Goal: Task Accomplishment & Management: Manage account settings

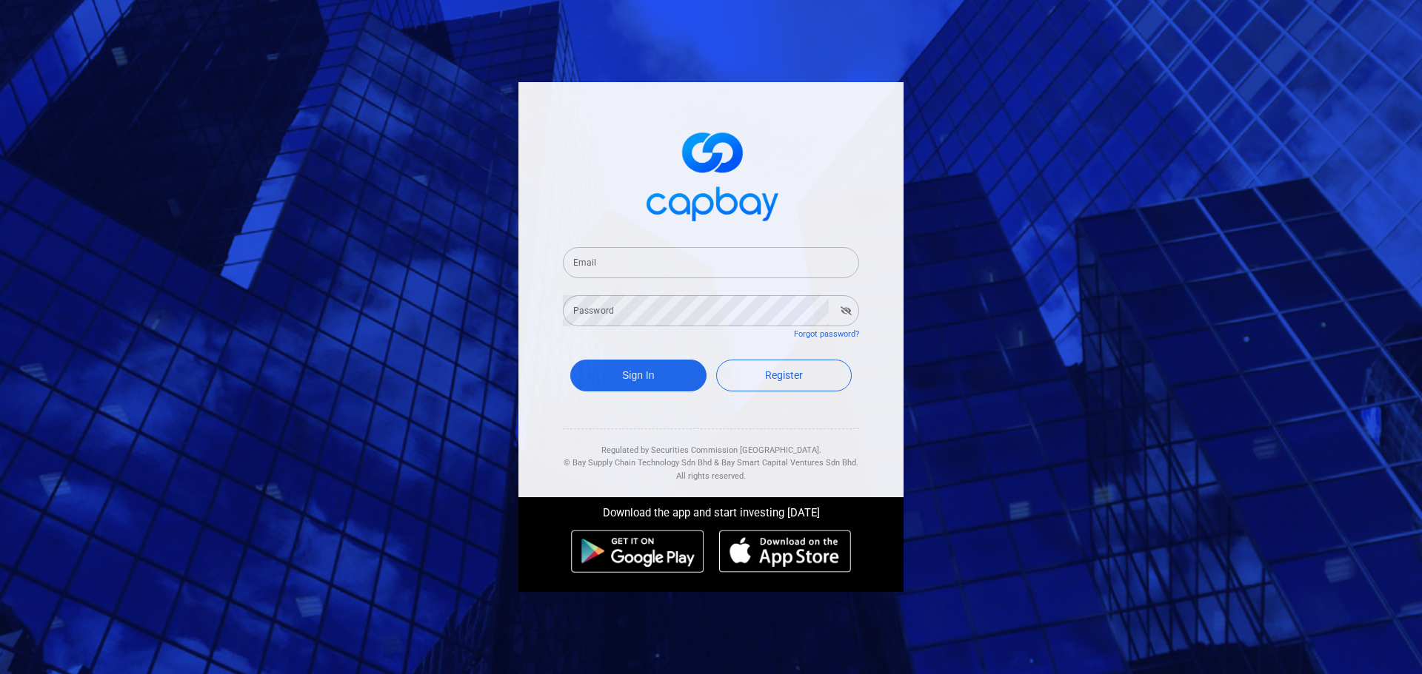
drag, startPoint x: 629, startPoint y: 261, endPoint x: 632, endPoint y: 269, distance: 8.9
click at [629, 261] on input "Email" at bounding box center [711, 262] width 296 height 31
type input "yck0131@hotmail.com"
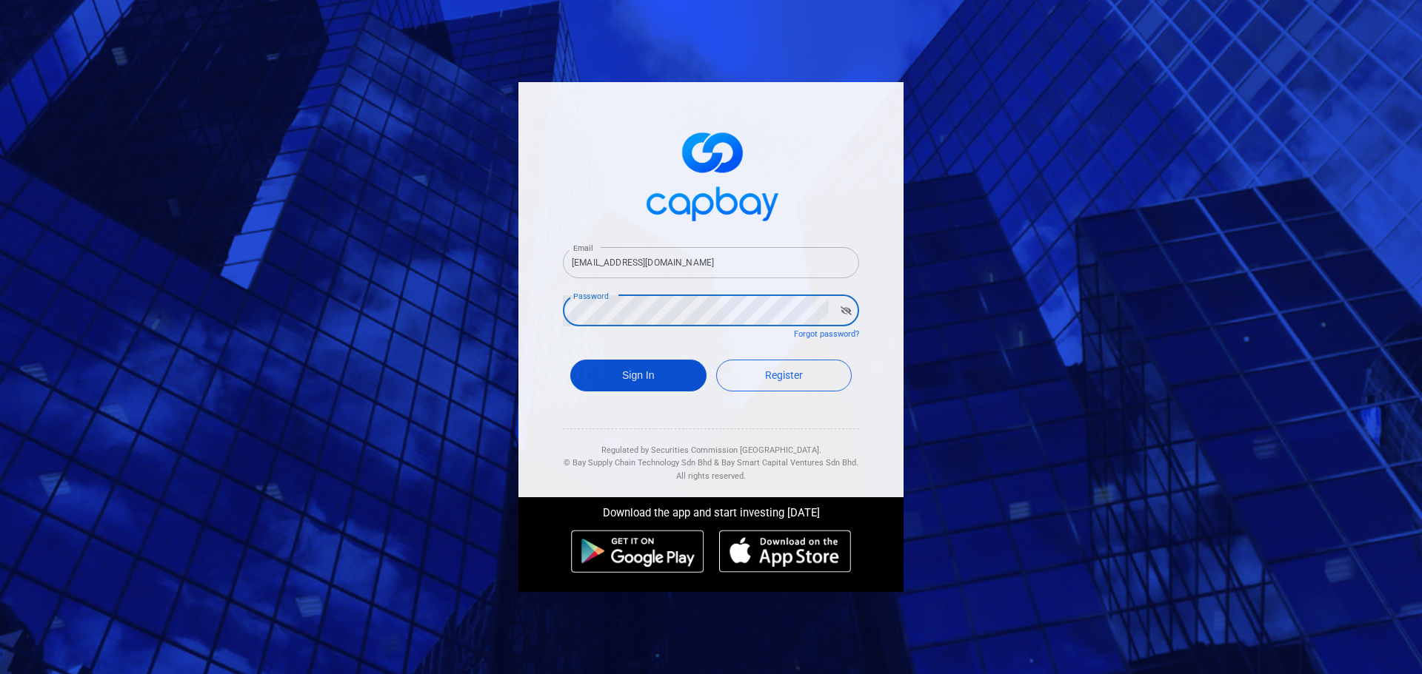
click at [649, 378] on button "Sign In" at bounding box center [638, 376] width 136 height 32
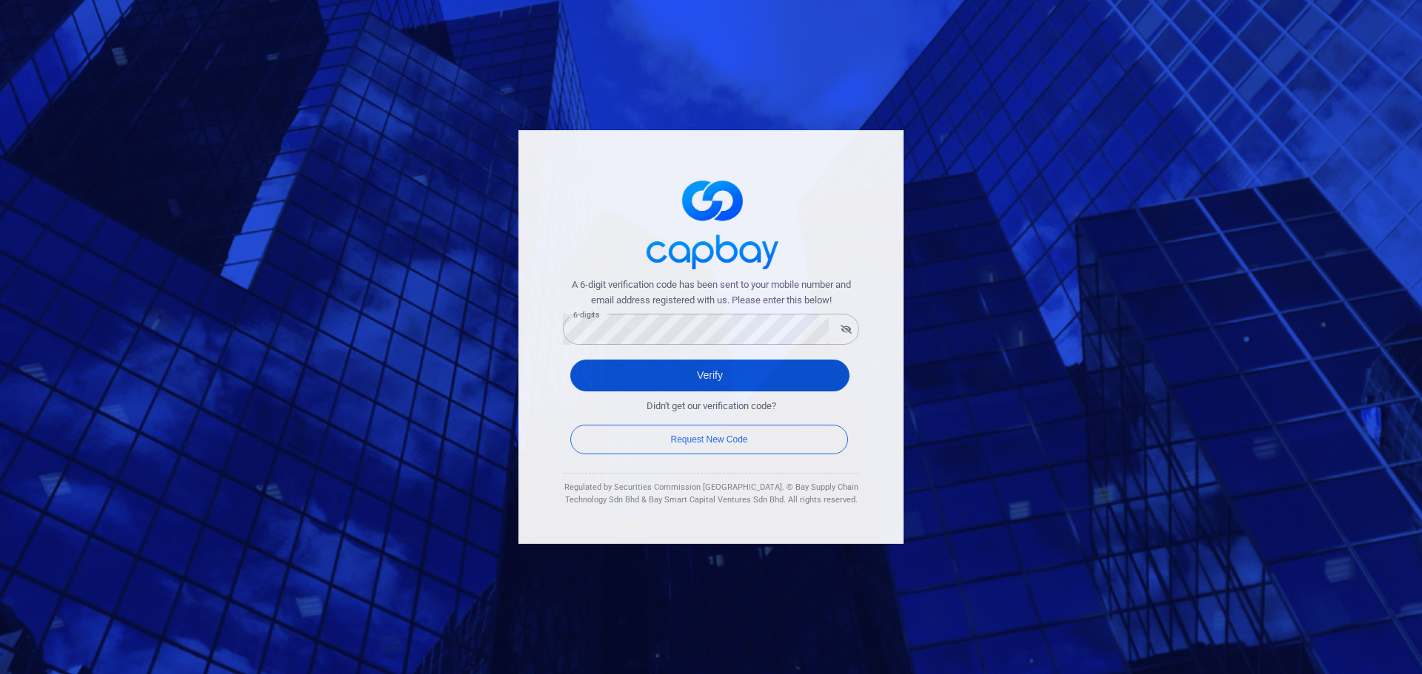
click at [709, 375] on button "Verify" at bounding box center [709, 376] width 279 height 32
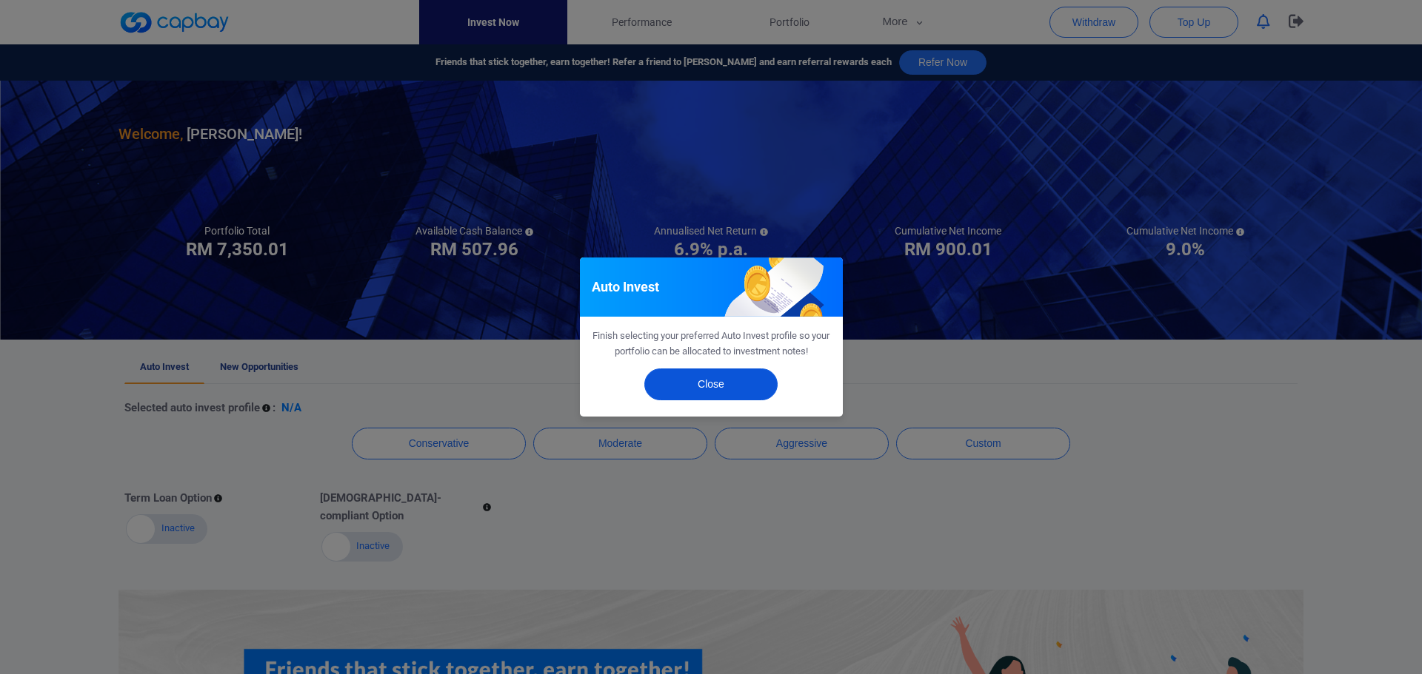
click at [694, 383] on button "Close" at bounding box center [710, 385] width 133 height 32
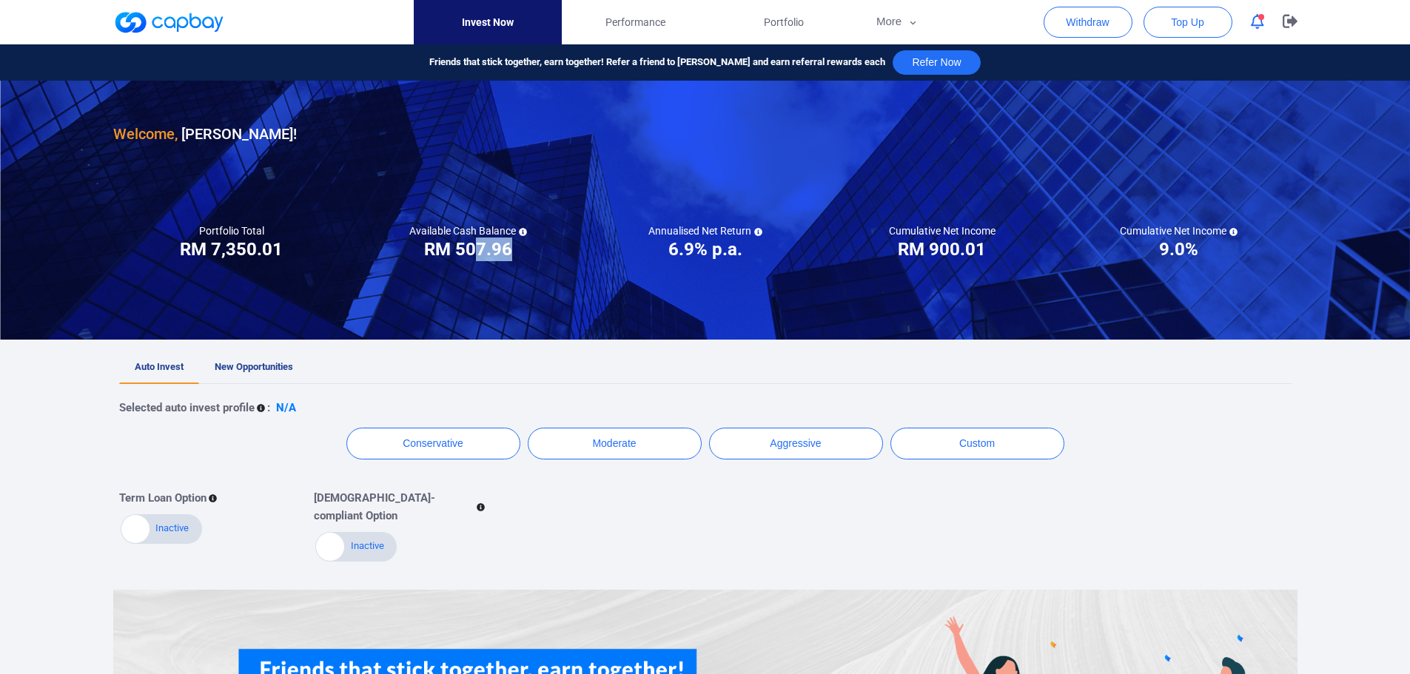
click at [525, 251] on div "Available Cash Balance RM ***** RM 507.96" at bounding box center [468, 242] width 237 height 37
click at [1085, 21] on button "Withdraw" at bounding box center [1088, 22] width 89 height 31
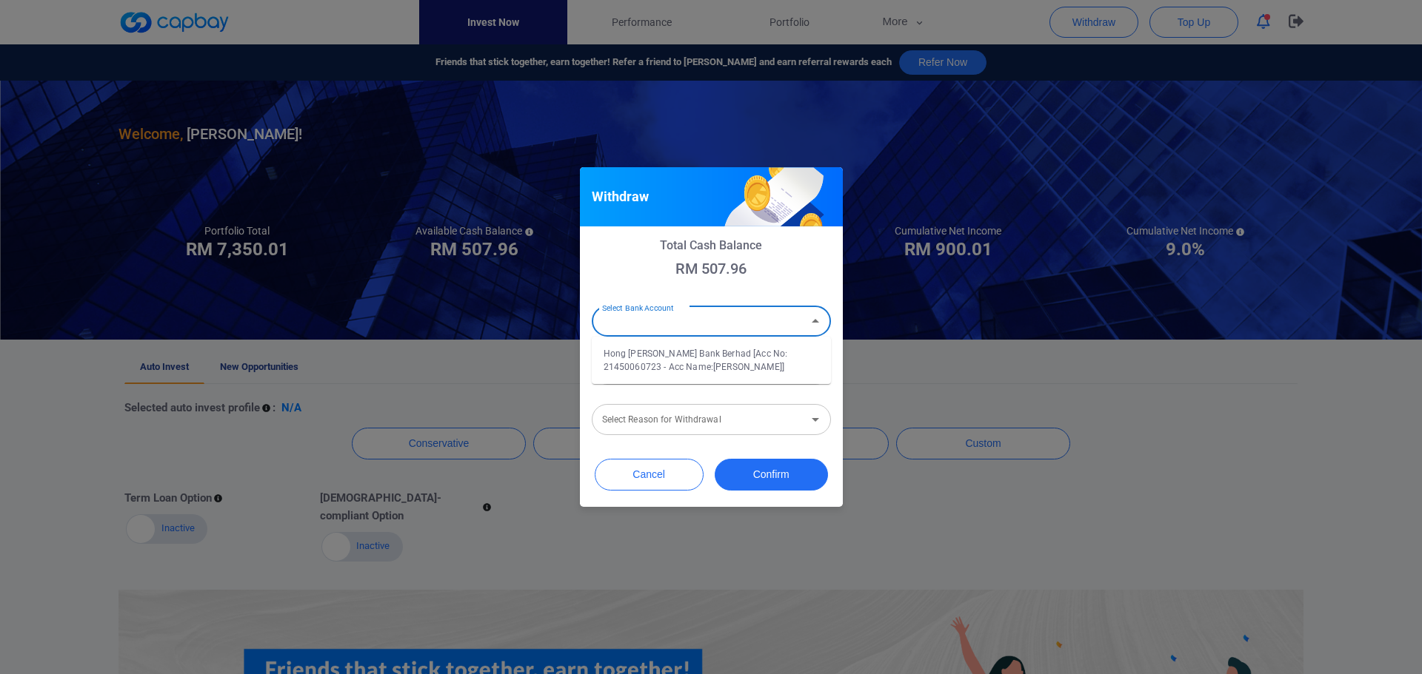
click at [706, 329] on input "Select Bank Account" at bounding box center [699, 321] width 206 height 27
click at [686, 358] on li "Hong Leong Bank Berhad [Acc No: 21450060723 - Acc Name:YONG CHUN KIT]" at bounding box center [711, 361] width 239 height 36
type input "Hong Leong Bank Berhad [Acc No: 21450060723 - Acc Name:YONG CHUN KIT]"
click at [659, 368] on input "Amount (RM)" at bounding box center [711, 369] width 239 height 31
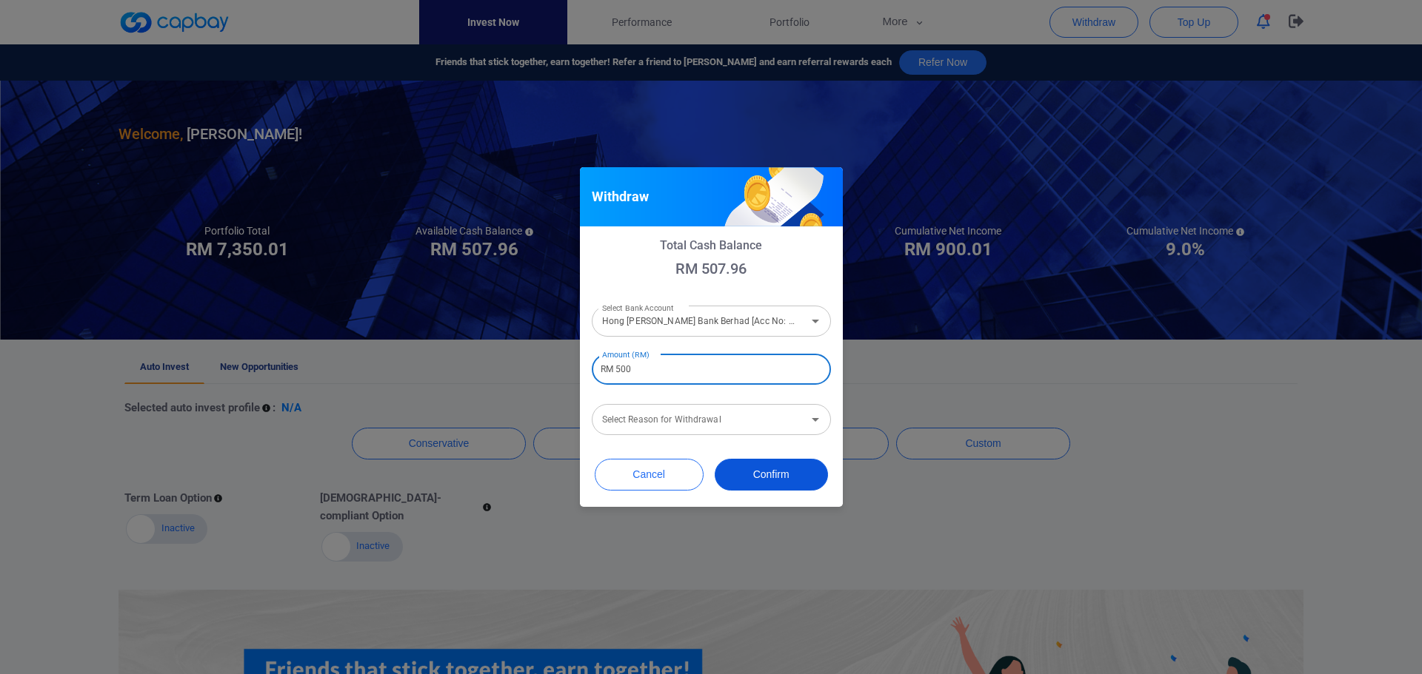
type input "RM 500"
click at [743, 483] on button "Confirm" at bounding box center [770, 475] width 113 height 32
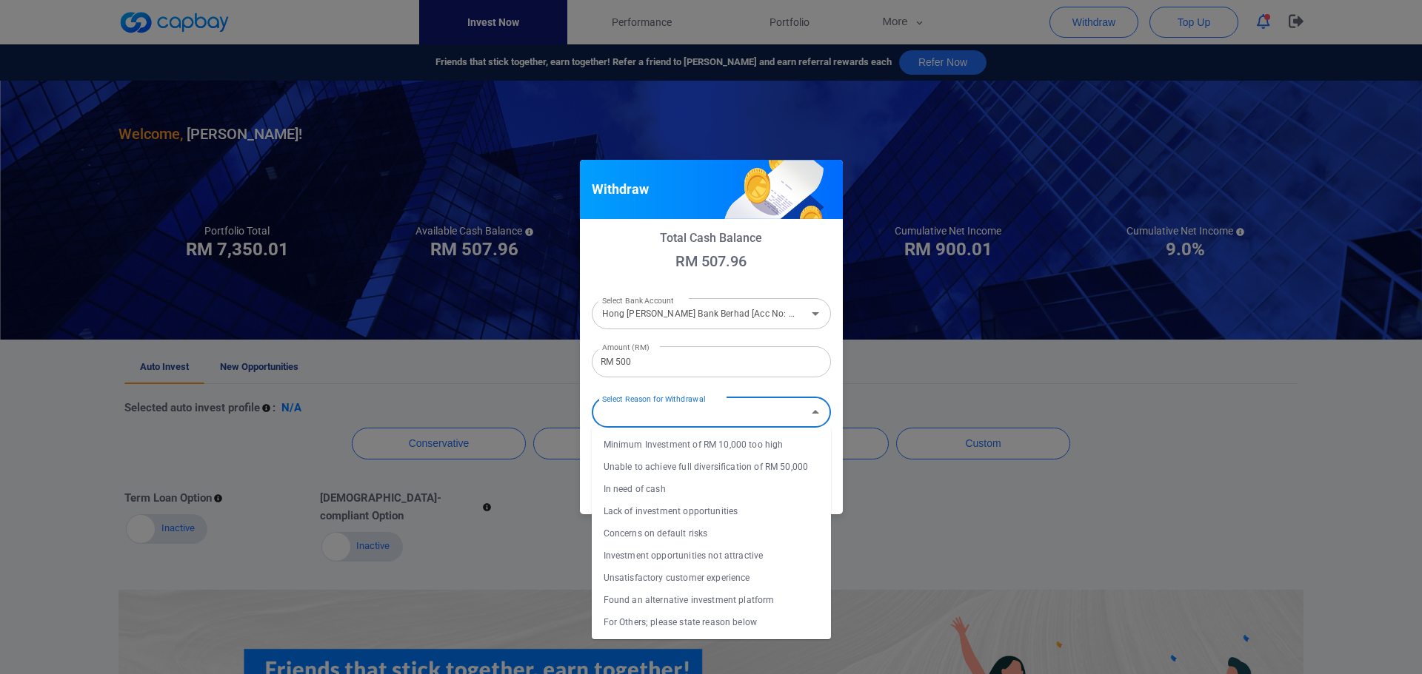
click at [732, 415] on input "Select Reason for Withdrawal" at bounding box center [699, 412] width 206 height 27
click at [721, 486] on li "In need of cash" at bounding box center [711, 489] width 239 height 22
type input "In need of cash"
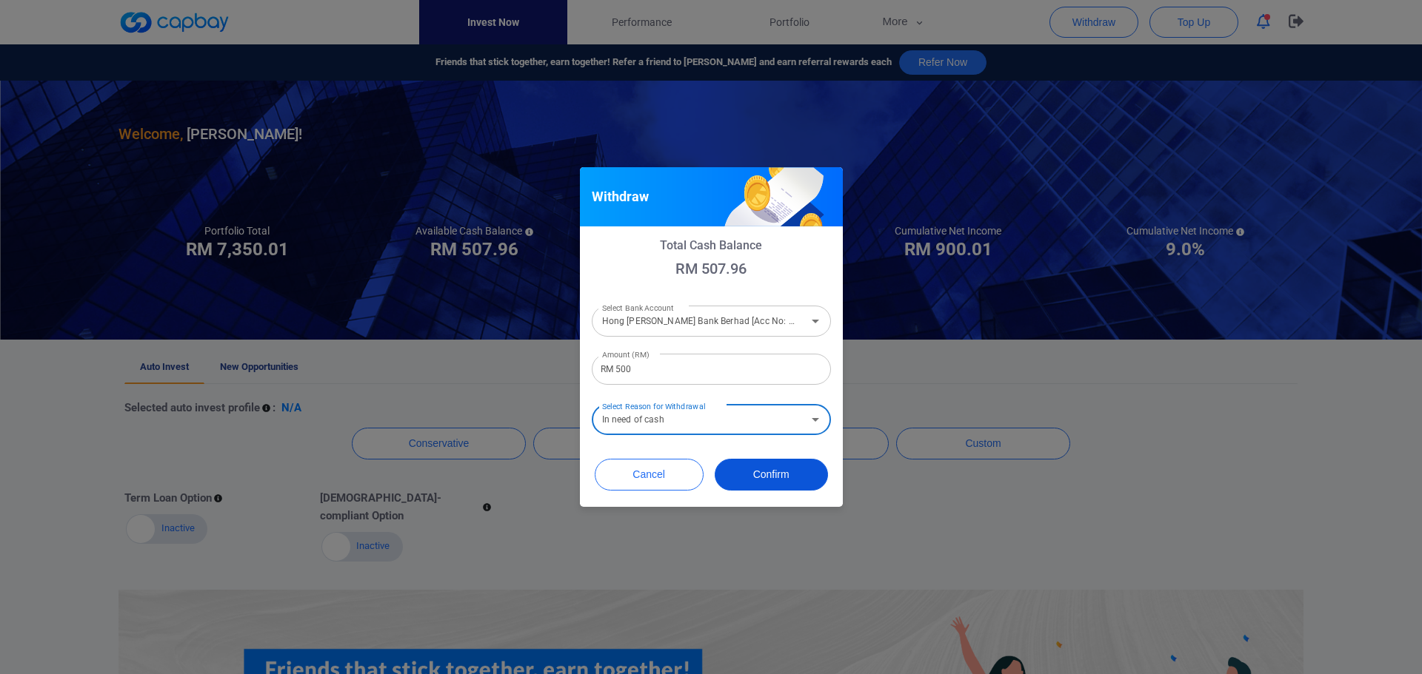
click at [795, 486] on button "Confirm" at bounding box center [770, 475] width 113 height 32
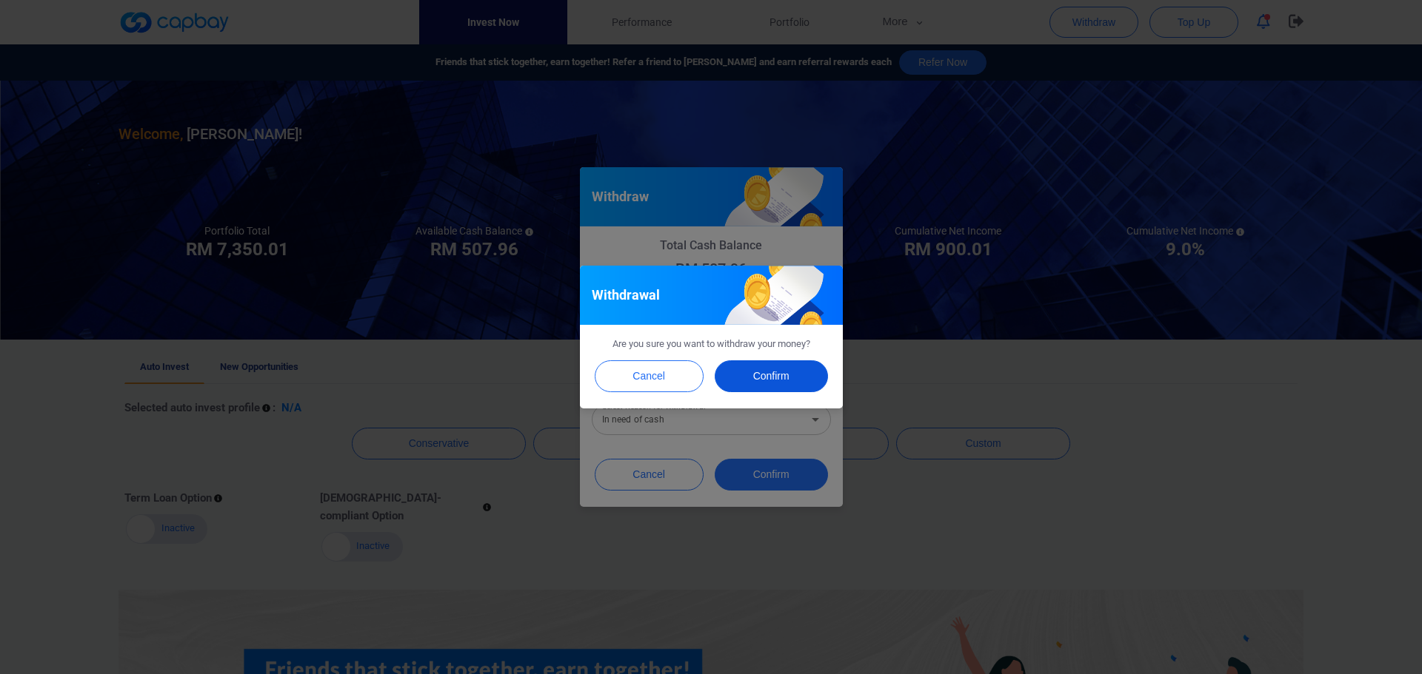
click at [808, 361] on button "Confirm" at bounding box center [770, 377] width 113 height 32
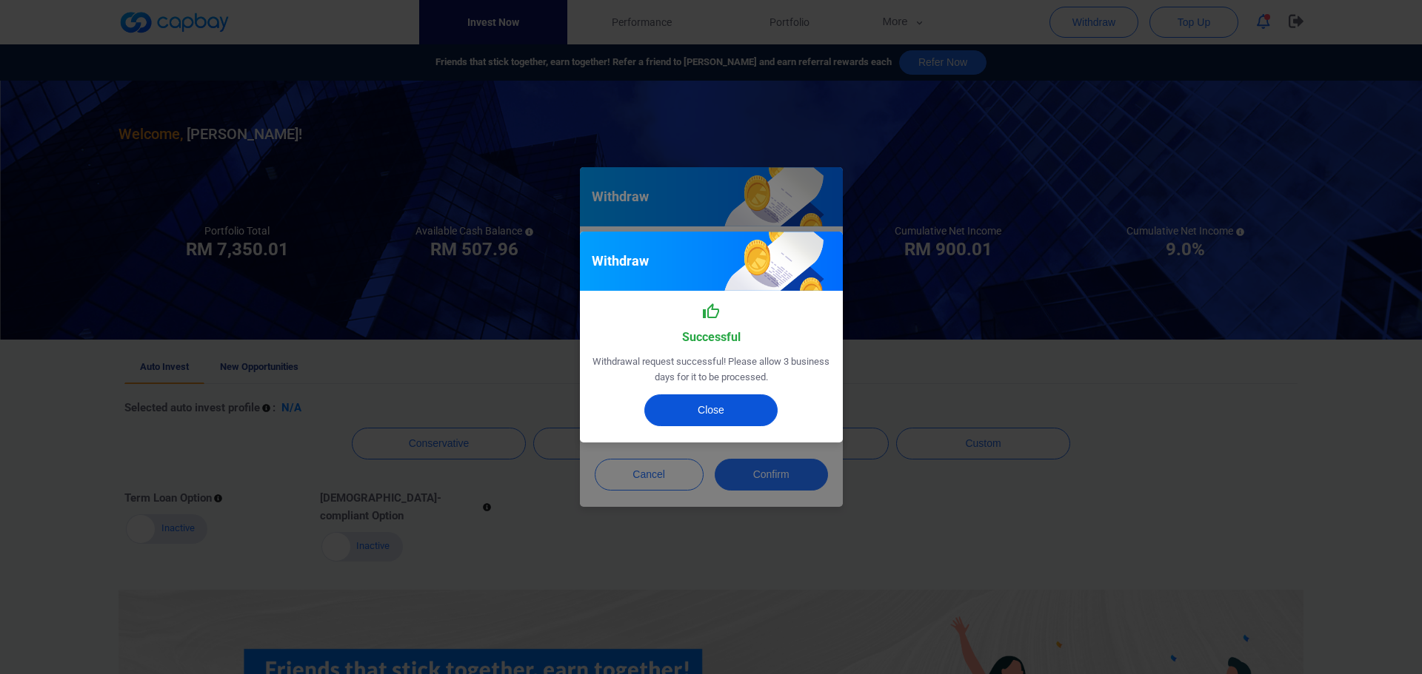
click at [723, 419] on button "Close" at bounding box center [710, 411] width 133 height 32
